Goal: Task Accomplishment & Management: Manage account settings

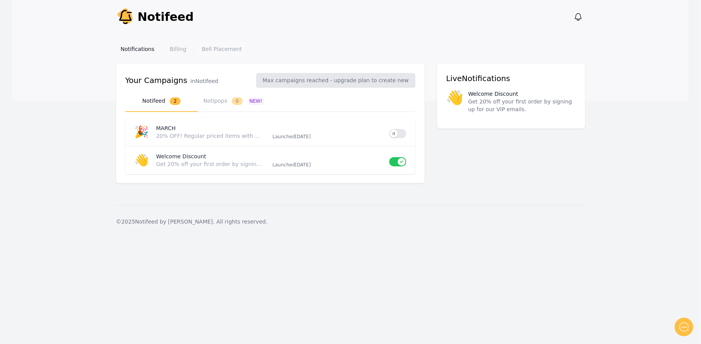
click at [215, 49] on link "Bell Placement" at bounding box center [221, 49] width 49 height 14
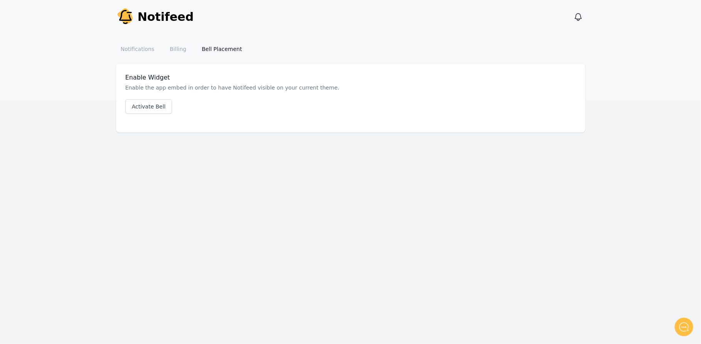
click at [172, 49] on link "Billing" at bounding box center [178, 49] width 26 height 14
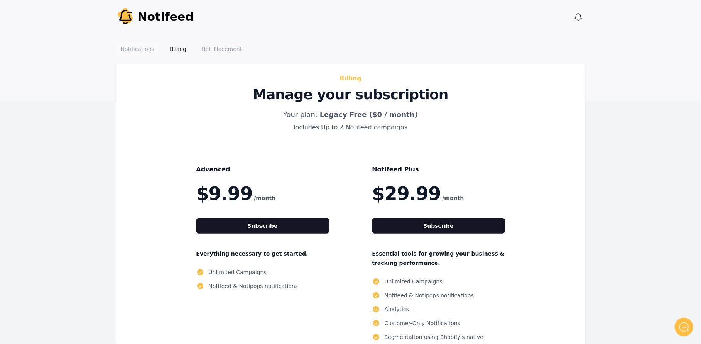
click at [139, 48] on link "Notifications" at bounding box center [137, 49] width 43 height 14
